Goal: Information Seeking & Learning: Learn about a topic

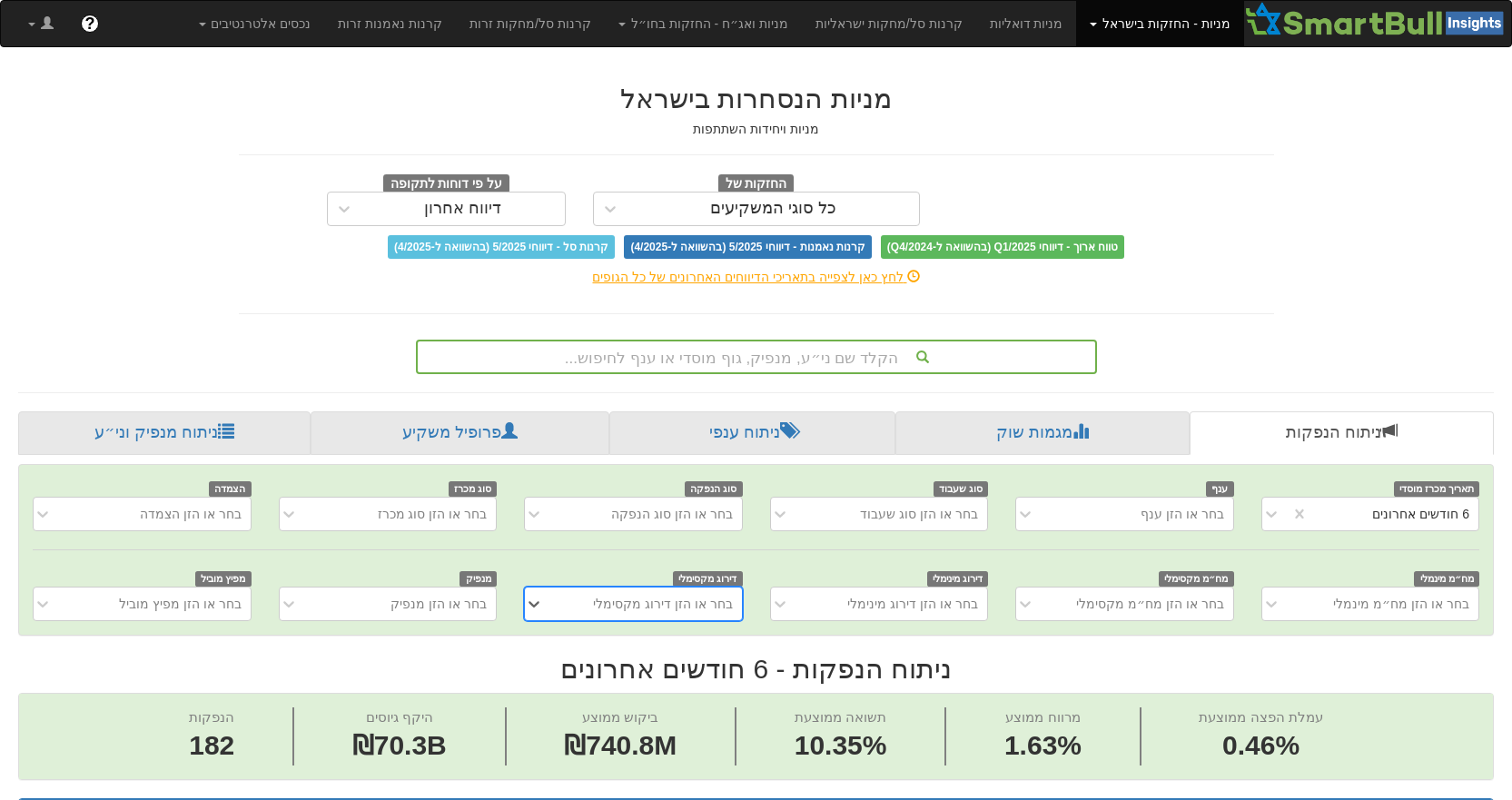
scroll to position [0, 3528]
click at [1128, 36] on link "מניות - החזקות בישראל" at bounding box center [1159, 24] width 167 height 46
click at [1076, 29] on link "מניות ואג״ח - החזקות בחו״ל" at bounding box center [1159, 24] width 167 height 46
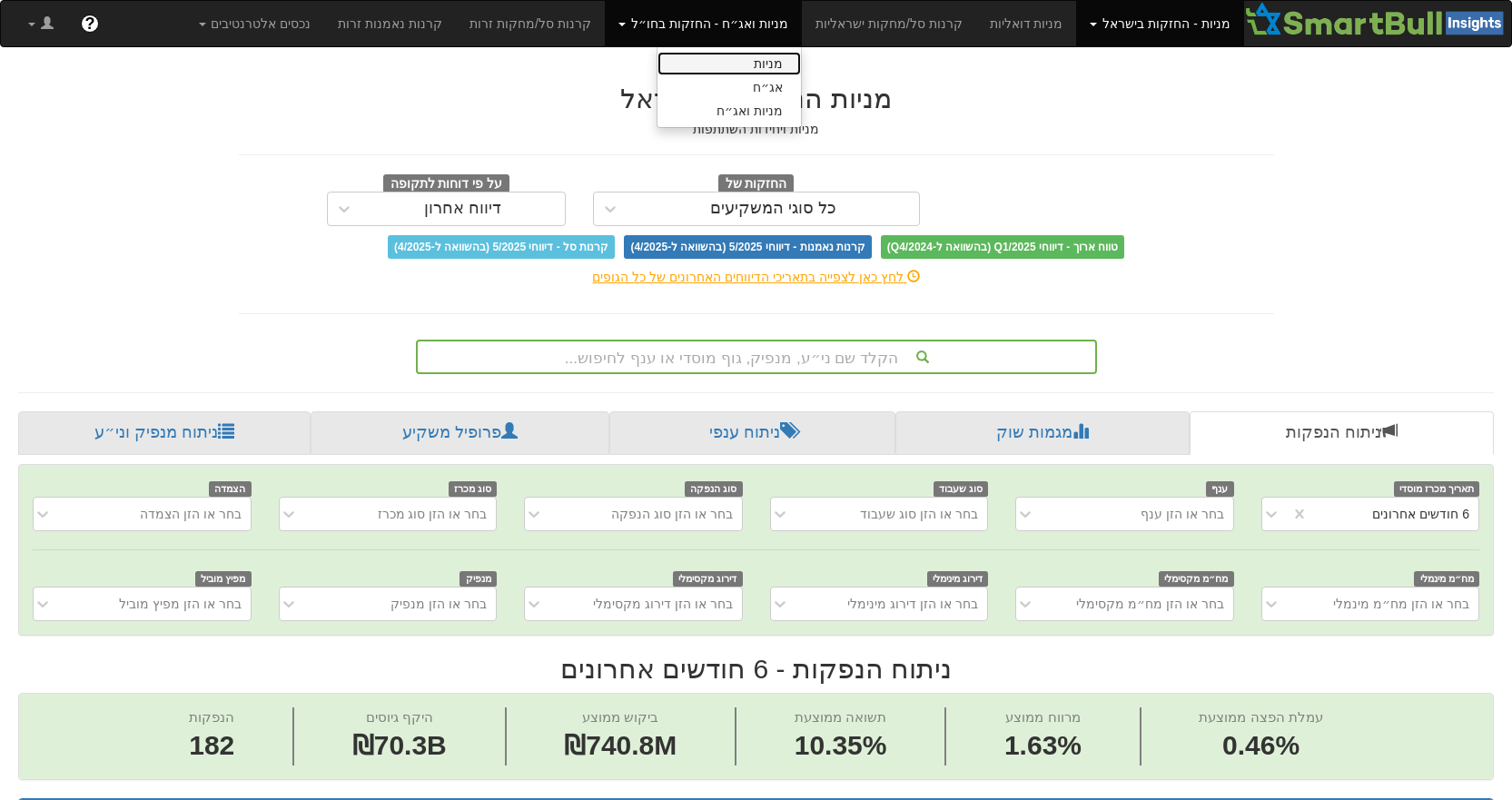
click at [794, 67] on link "מניות" at bounding box center [729, 64] width 143 height 24
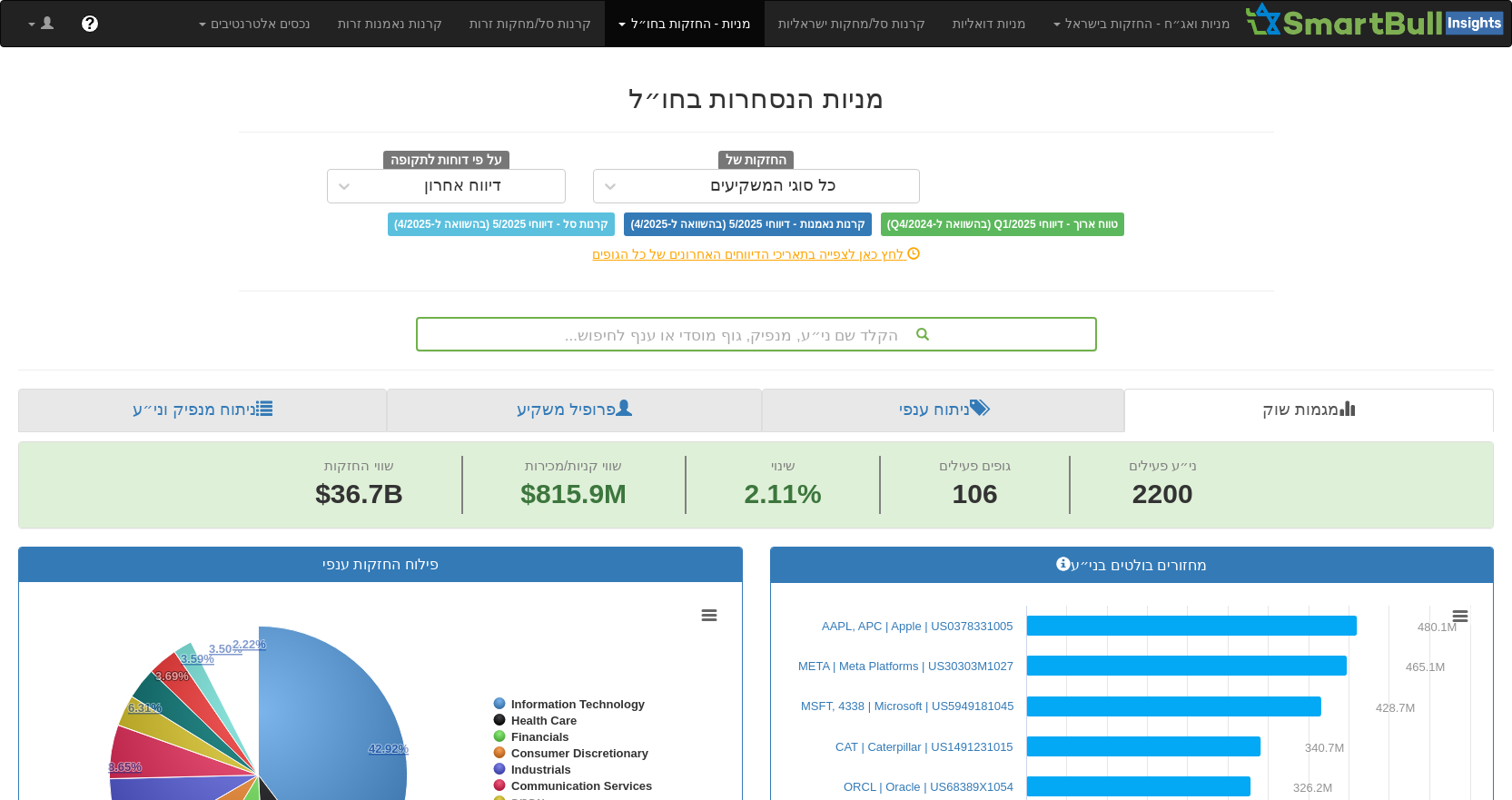
click at [806, 325] on div "הקלד שם ני״ע, מנפיק, גוף מוסדי או ענף לחיפוש..." at bounding box center [756, 334] width 678 height 31
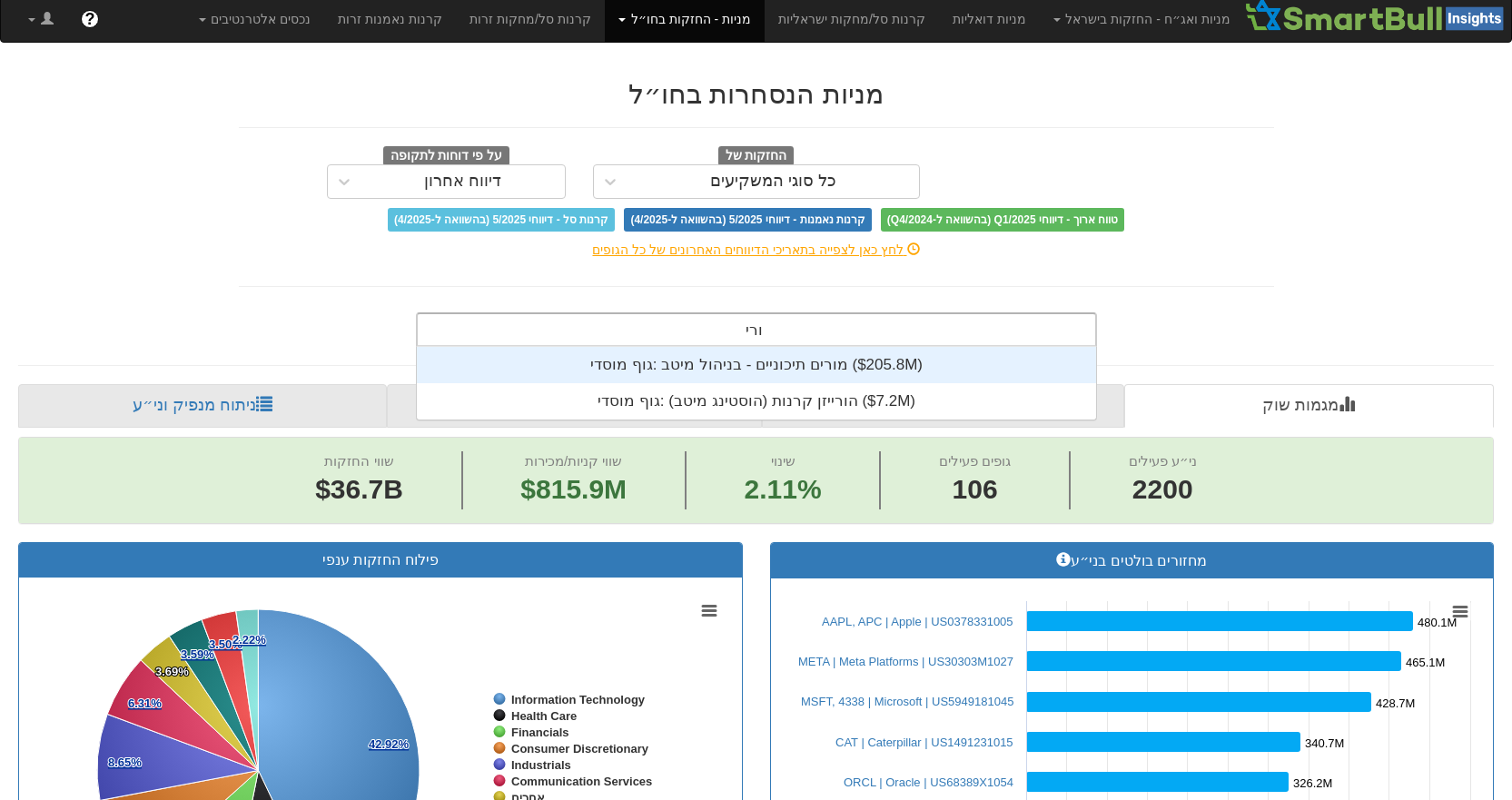
scroll to position [73, 0]
type input "ורי"
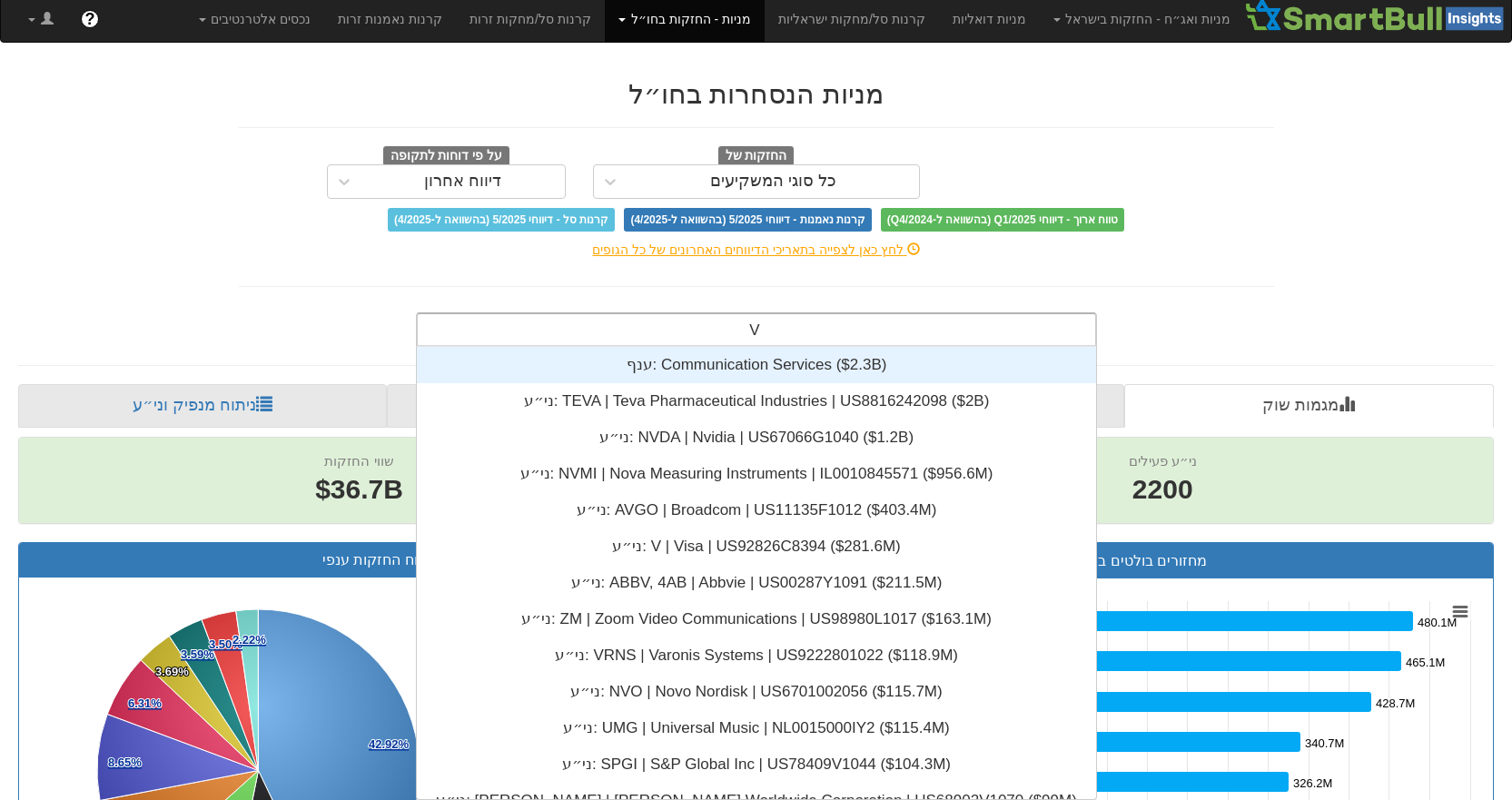
scroll to position [15, 0]
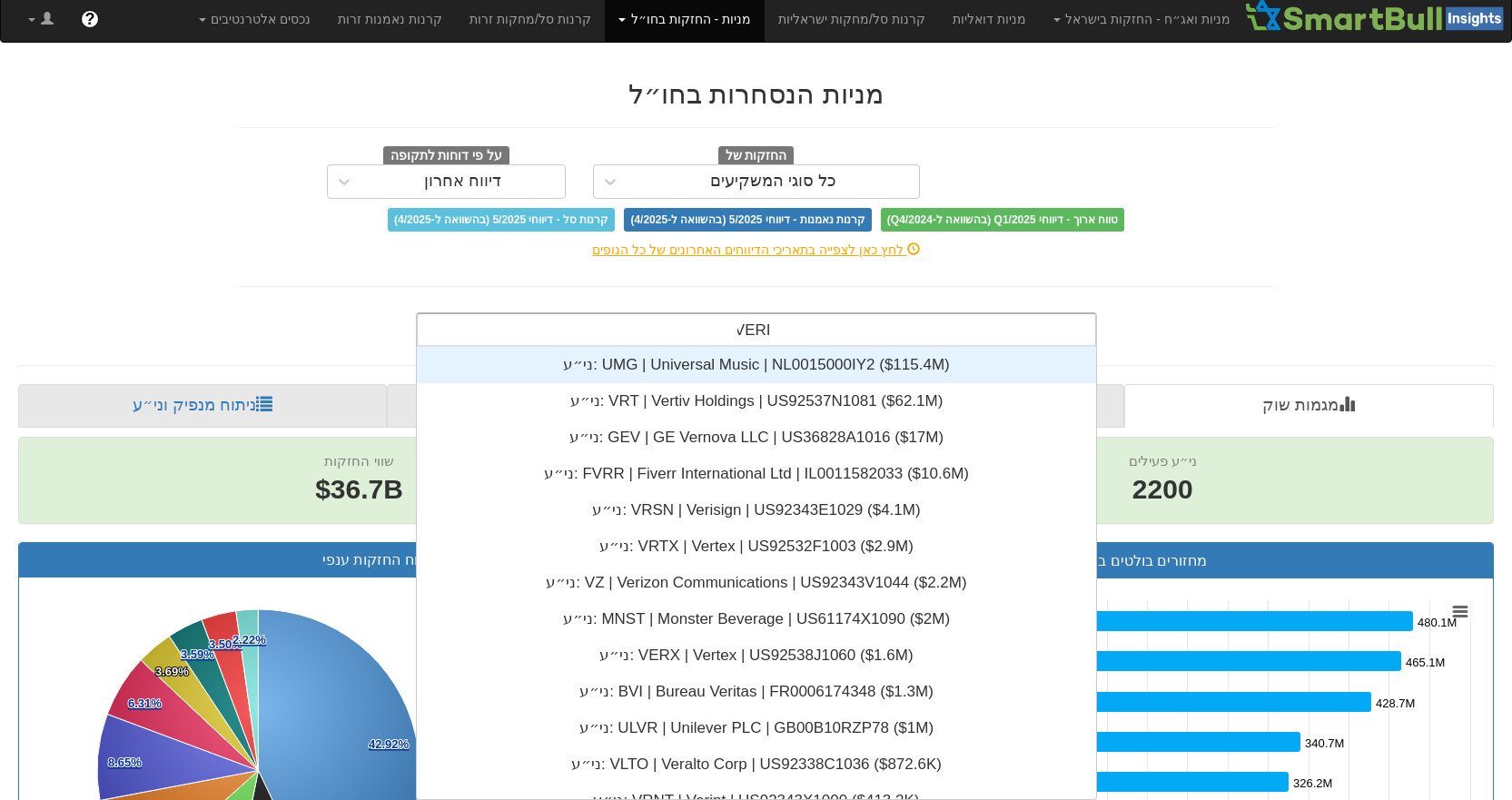
type input "VERIN"
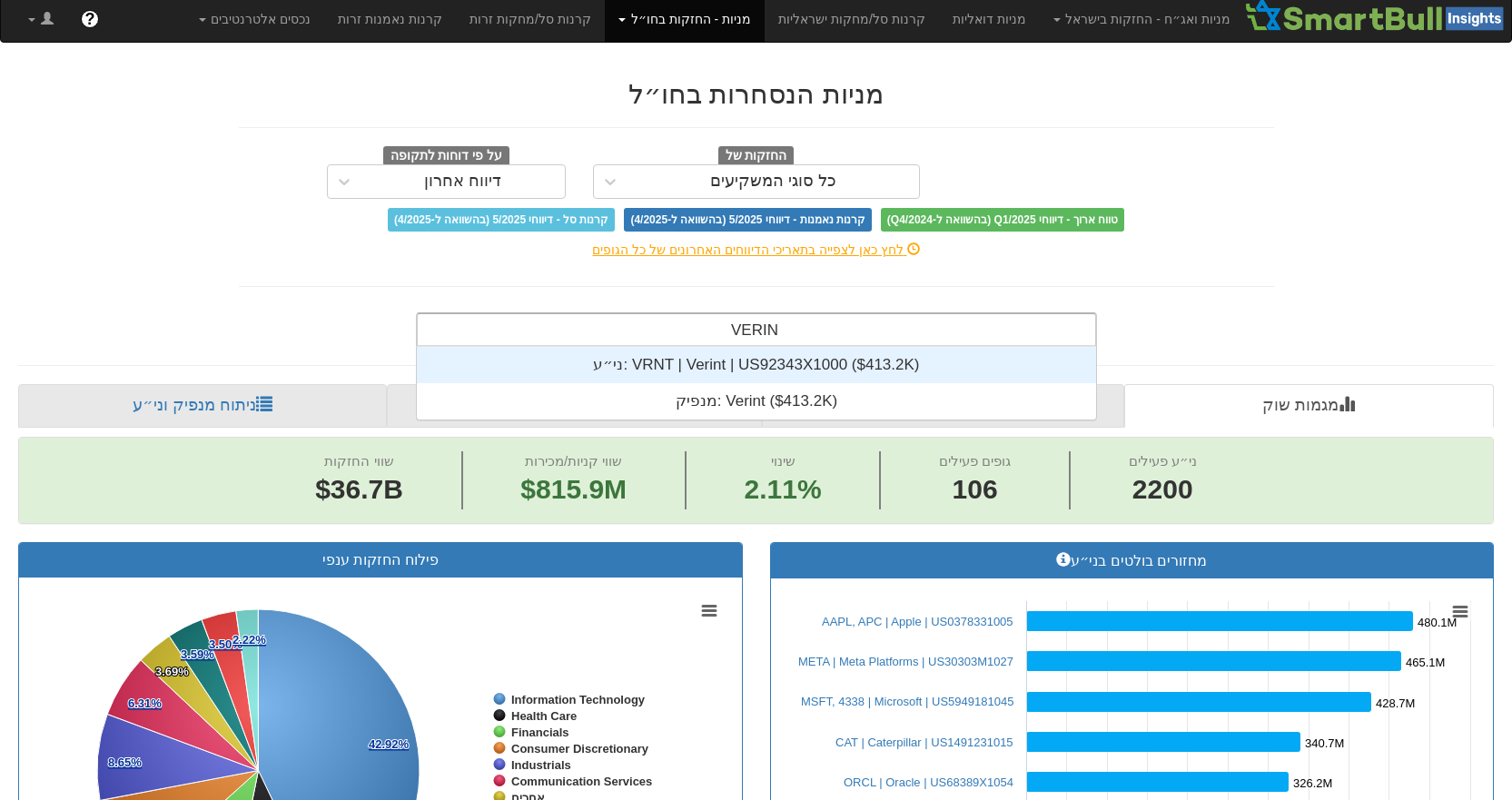
scroll to position [73, 0]
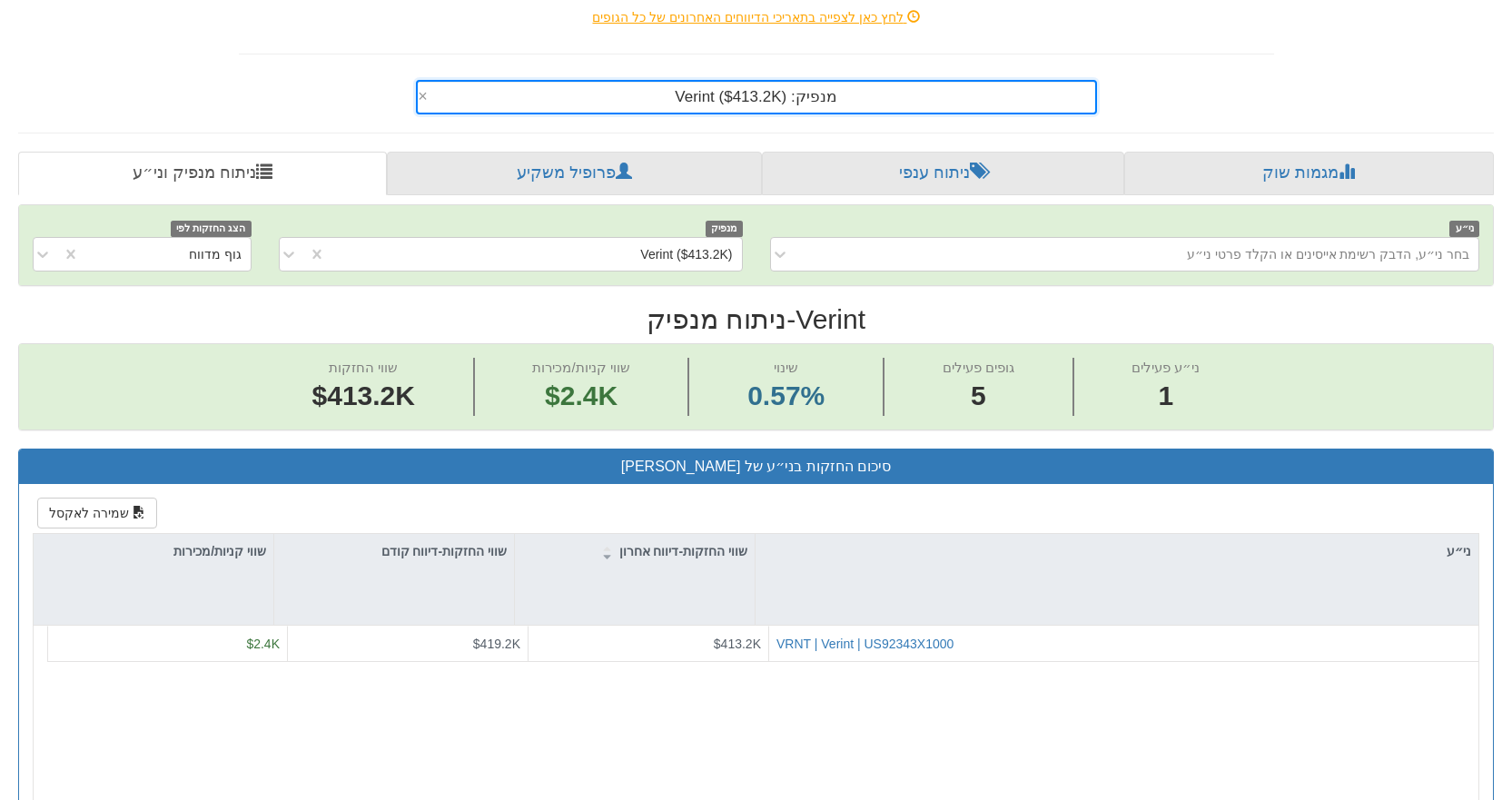
scroll to position [454, 0]
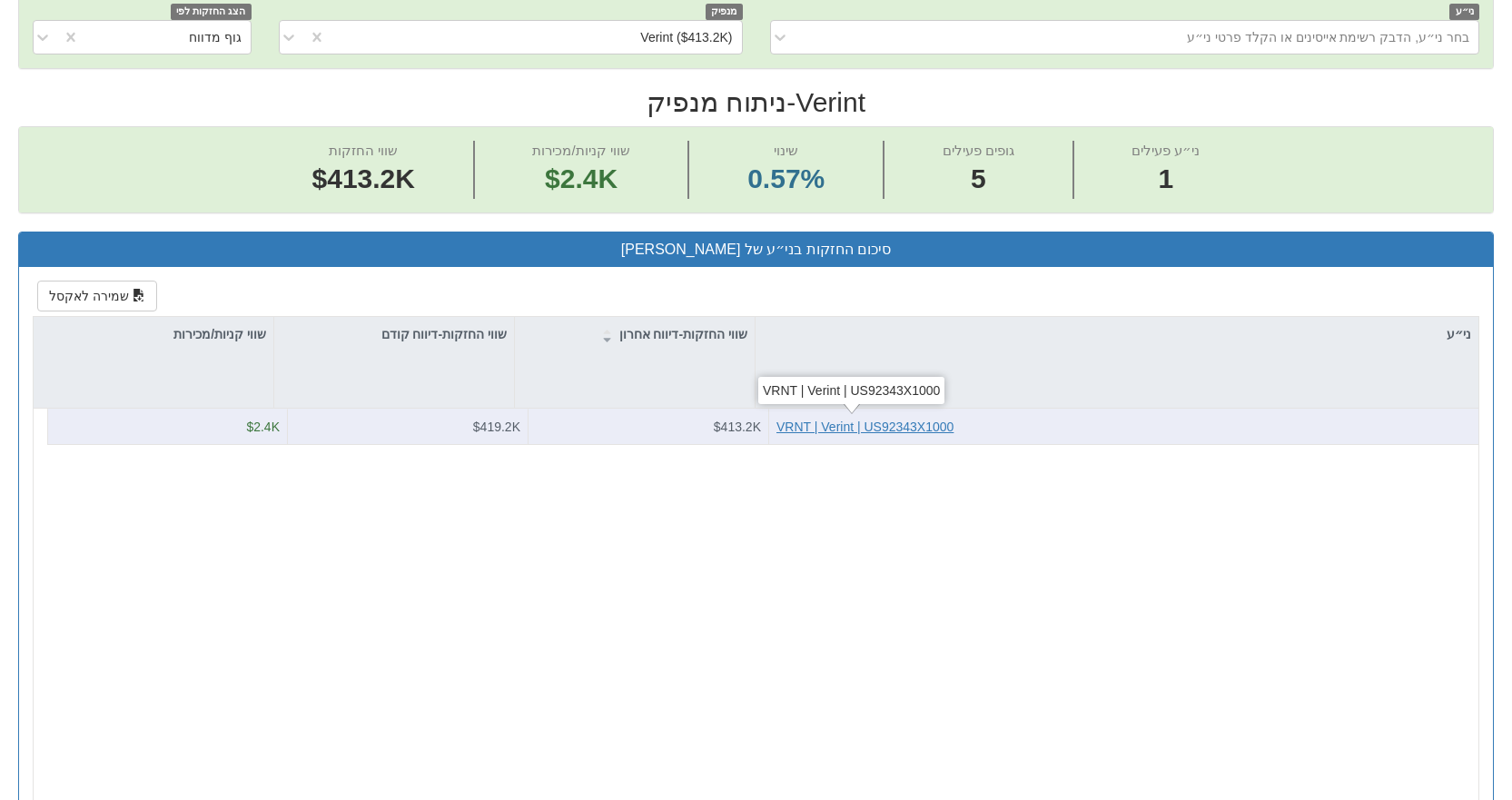
click at [822, 424] on div "VRNT | Verint | US92343X1000" at bounding box center [865, 426] width 177 height 18
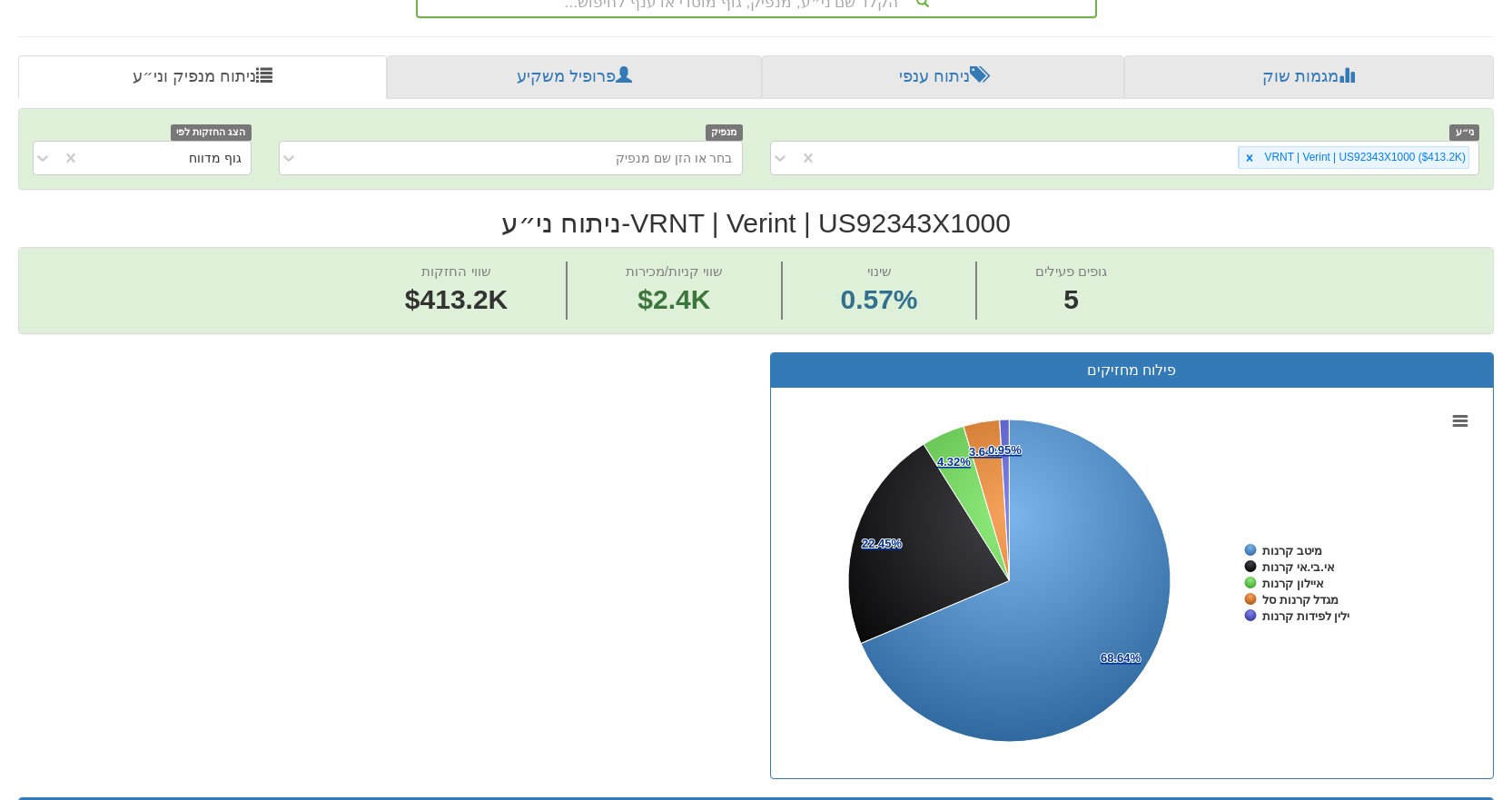
scroll to position [364, 0]
